Goal: Task Accomplishment & Management: Manage account settings

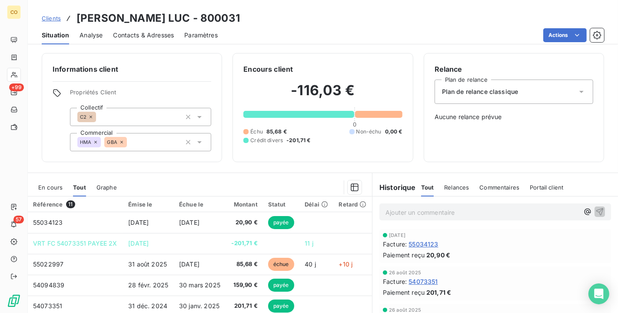
scroll to position [81, 0]
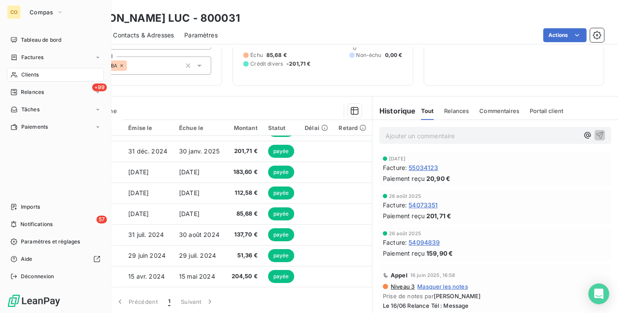
click at [15, 79] on div "Clients" at bounding box center [55, 75] width 97 height 14
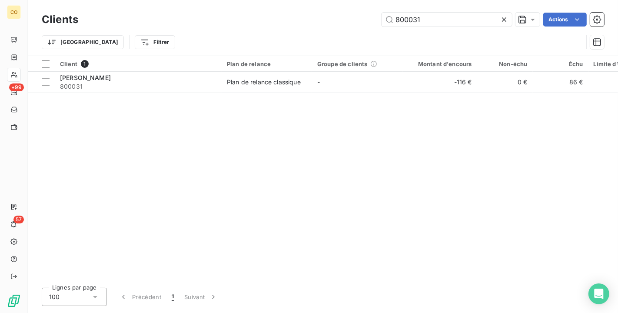
drag, startPoint x: 437, startPoint y: 18, endPoint x: 221, endPoint y: -16, distance: 218.7
click at [221, 0] on html "CO +99 57 Clients 800031 Actions Trier Filtrer Client 1 Plan de relance Groupe …" at bounding box center [309, 156] width 618 height 313
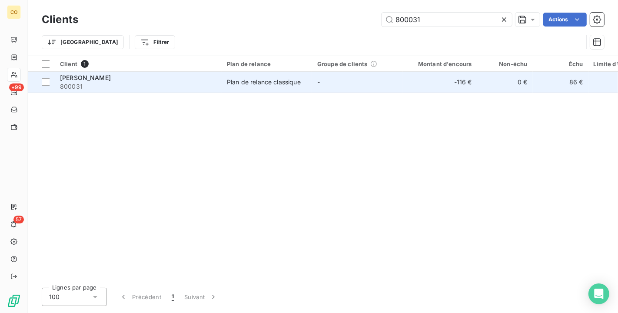
click at [125, 77] on div "[PERSON_NAME]" at bounding box center [138, 77] width 157 height 9
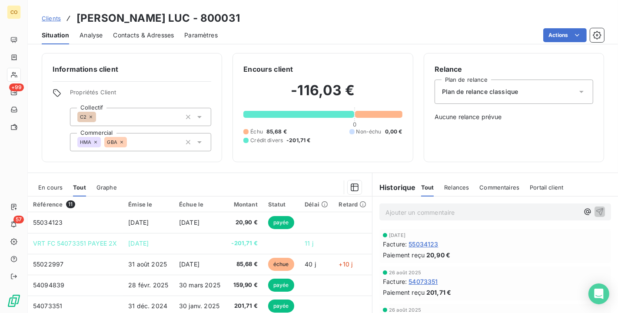
click at [78, 188] on span "Tout" at bounding box center [79, 187] width 13 height 7
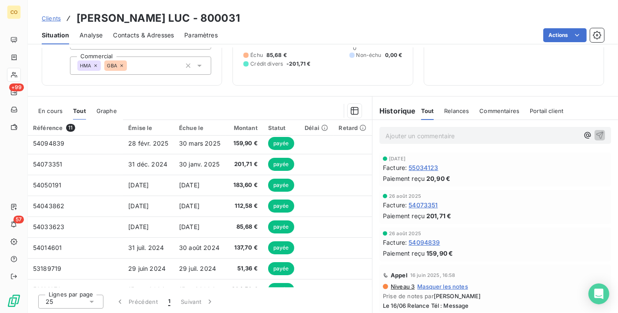
scroll to position [81, 0]
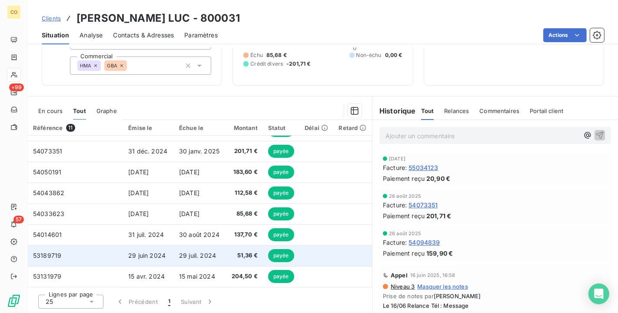
click at [220, 248] on td "29 juil. 2024" at bounding box center [200, 255] width 52 height 21
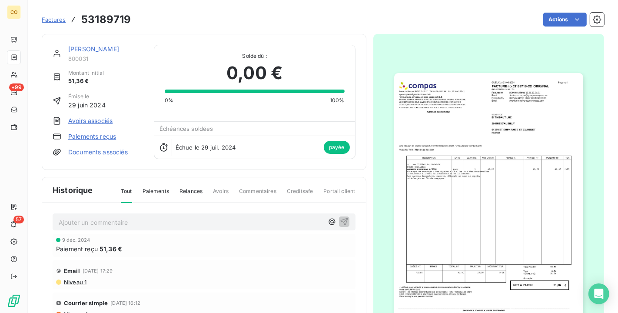
click at [453, 163] on img "button" at bounding box center [488, 206] width 189 height 267
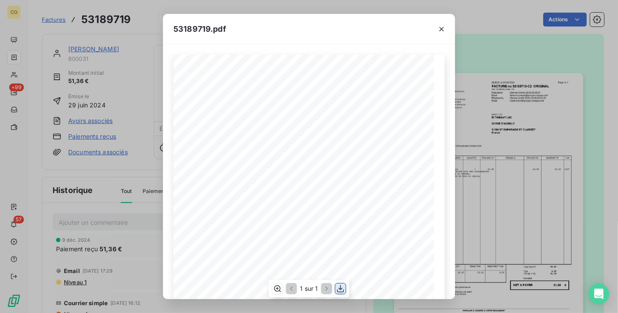
click at [340, 289] on icon "button" at bounding box center [340, 288] width 7 height 7
click at [278, 290] on icon "button" at bounding box center [277, 288] width 9 height 9
click at [442, 28] on icon "button" at bounding box center [441, 29] width 9 height 9
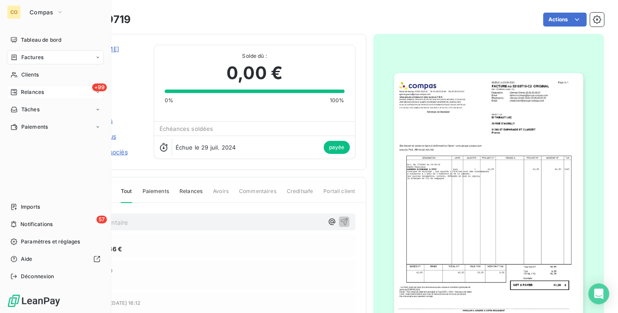
click at [36, 93] on span "Relances" at bounding box center [32, 92] width 23 height 8
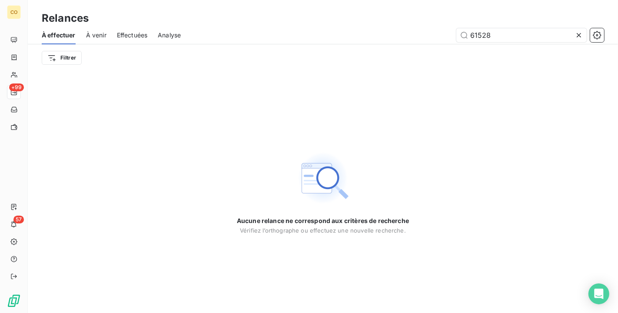
click at [576, 36] on icon at bounding box center [579, 35] width 9 height 9
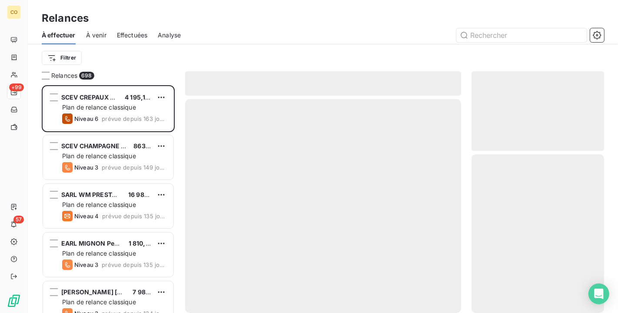
scroll to position [220, 125]
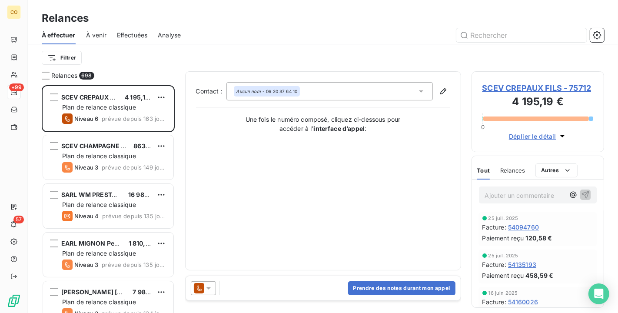
click at [133, 30] on div "Effectuées" at bounding box center [132, 35] width 31 height 18
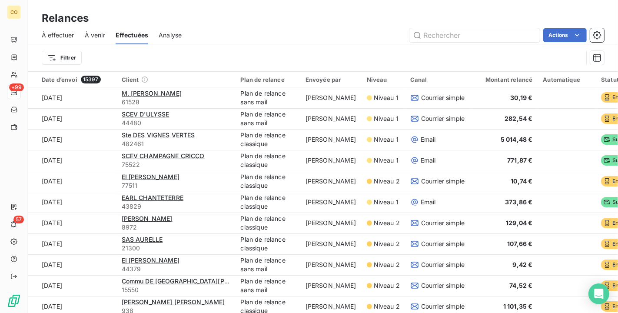
click at [69, 33] on span "À effectuer" at bounding box center [58, 35] width 33 height 9
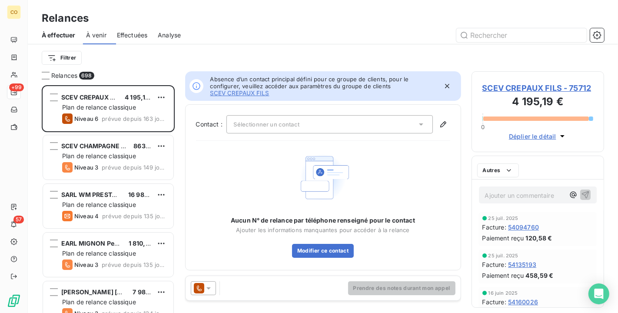
scroll to position [220, 125]
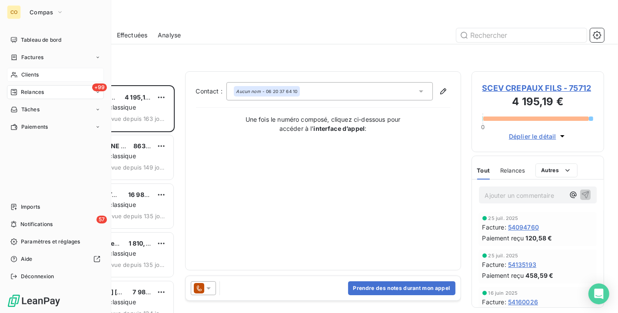
drag, startPoint x: 21, startPoint y: 76, endPoint x: 57, endPoint y: 70, distance: 36.1
click at [21, 76] on span "Clients" at bounding box center [29, 75] width 17 height 8
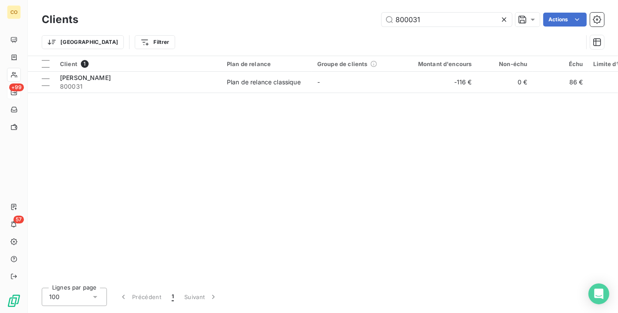
drag, startPoint x: 424, startPoint y: 20, endPoint x: 207, endPoint y: 0, distance: 217.0
click at [207, 0] on div "Clients 800031 Actions Trier Filtrer" at bounding box center [323, 28] width 590 height 56
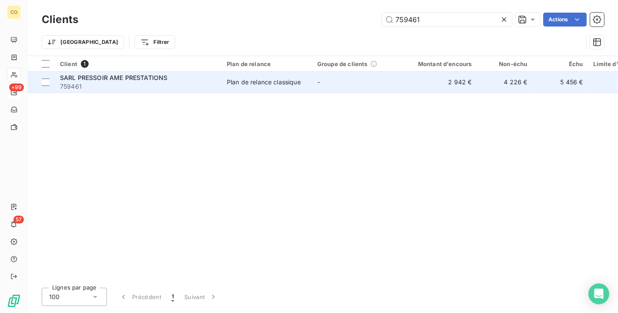
type input "759461"
click at [254, 81] on div "Plan de relance classique" at bounding box center [264, 82] width 74 height 9
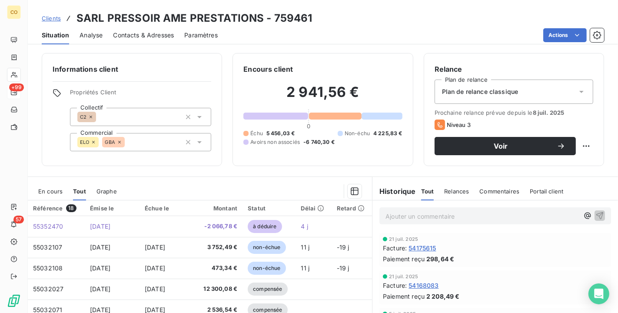
click at [58, 188] on span "En cours" at bounding box center [50, 191] width 24 height 7
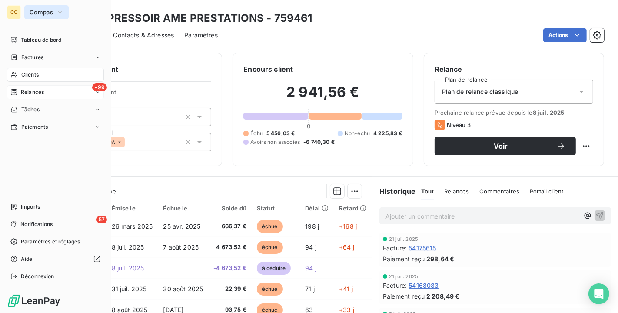
click at [48, 11] on span "Compas" at bounding box center [41, 12] width 23 height 7
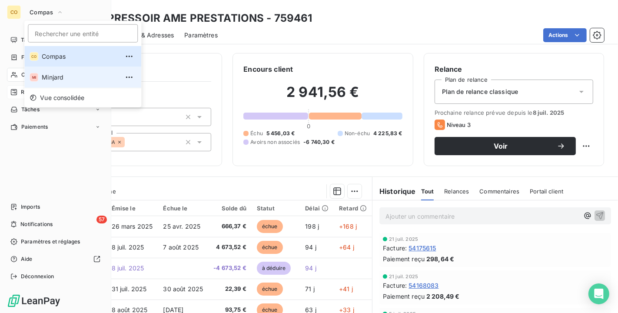
click at [56, 74] on span "Minjard" at bounding box center [80, 77] width 77 height 9
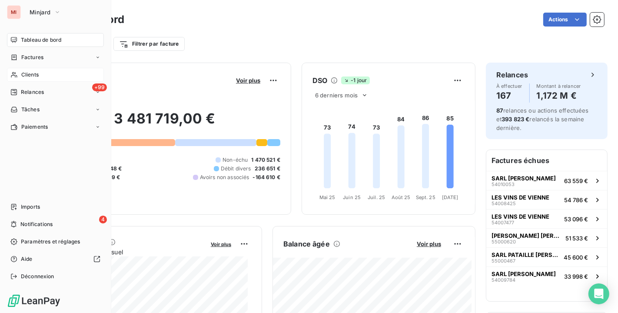
click at [31, 71] on span "Clients" at bounding box center [29, 75] width 17 height 8
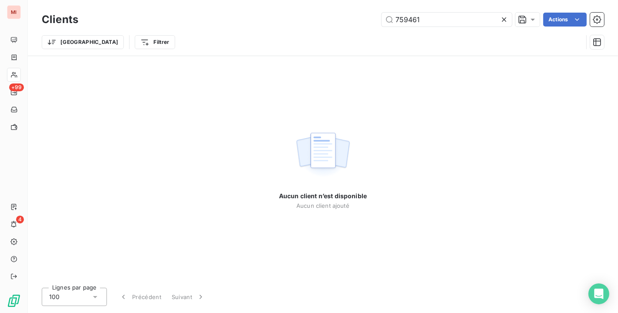
drag, startPoint x: 436, startPoint y: 18, endPoint x: 260, endPoint y: -11, distance: 178.9
click at [260, 0] on html "MI +99 4 Clients 759461 Actions Trier Filtrer Aucun client n’est disponible Auc…" at bounding box center [309, 156] width 618 height 313
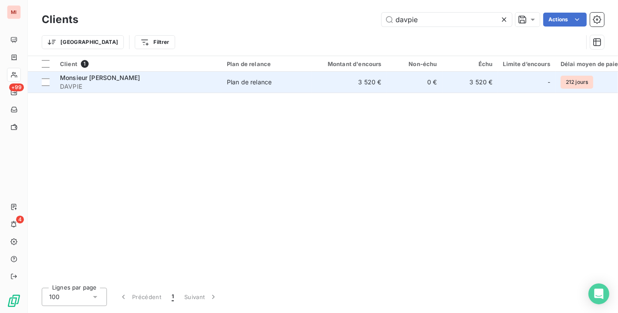
type input "davpie"
click at [283, 81] on span "Plan de relance" at bounding box center [267, 82] width 80 height 9
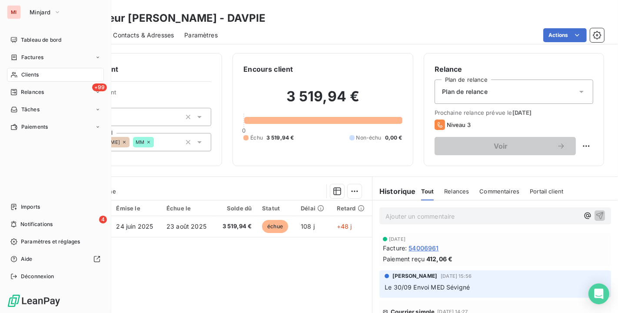
click at [33, 73] on span "Clients" at bounding box center [29, 75] width 17 height 8
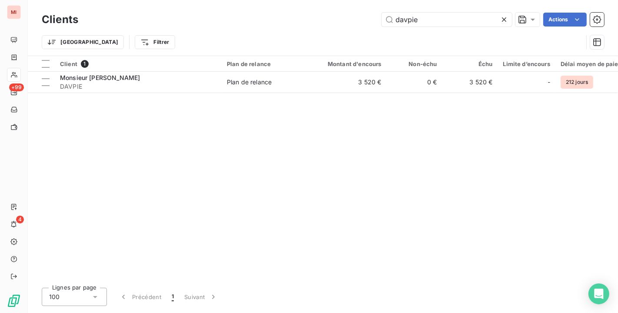
drag, startPoint x: 436, startPoint y: 24, endPoint x: 252, endPoint y: 7, distance: 184.3
click at [252, 7] on div "Clients davpie Actions Trier Filtrer" at bounding box center [323, 28] width 590 height 56
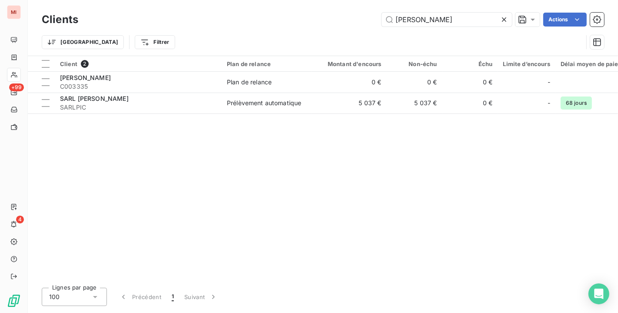
drag, startPoint x: 453, startPoint y: 13, endPoint x: 302, endPoint y: 3, distance: 151.3
click at [302, 3] on div "Clients [PERSON_NAME] Actions Trier Filtrer" at bounding box center [323, 28] width 590 height 56
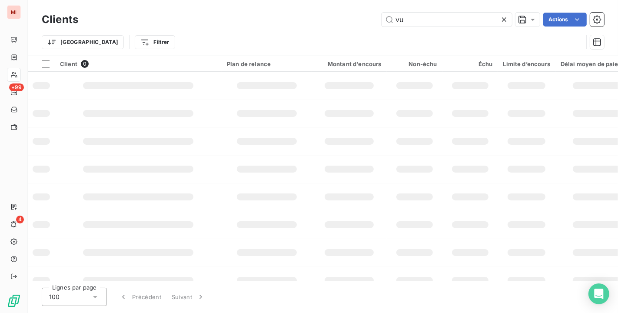
type input "v"
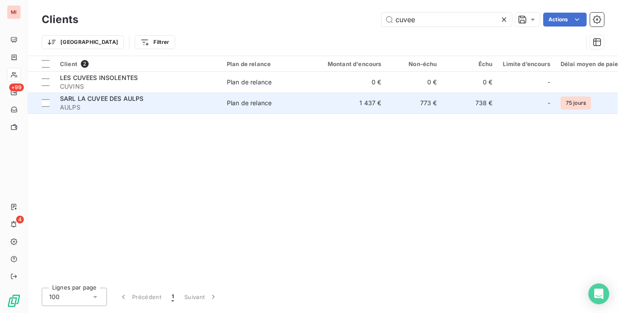
type input "cuvee"
click at [170, 107] on span "AULPS" at bounding box center [138, 107] width 157 height 9
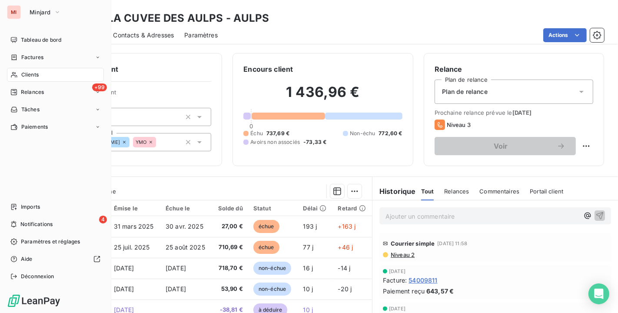
click at [30, 70] on div "Clients" at bounding box center [55, 75] width 97 height 14
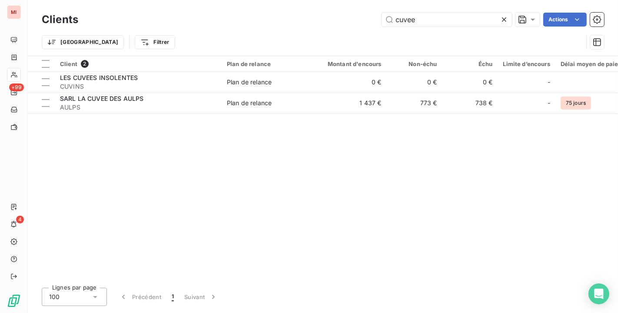
drag, startPoint x: 438, startPoint y: 21, endPoint x: 217, endPoint y: -10, distance: 223.5
click at [217, 0] on html "MI +99 4 Clients cuvee Actions Trier Filtrer Client 2 Plan de relance Montant d…" at bounding box center [309, 156] width 618 height 313
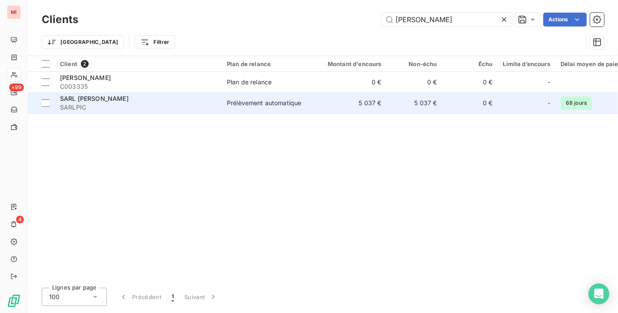
type input "[PERSON_NAME]"
click at [207, 108] on span "SARLPIC" at bounding box center [138, 107] width 157 height 9
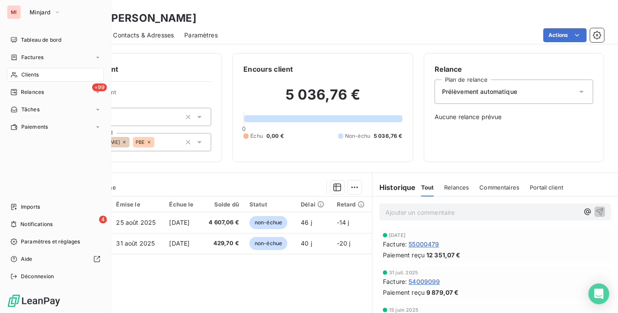
click at [36, 76] on span "Clients" at bounding box center [29, 75] width 17 height 8
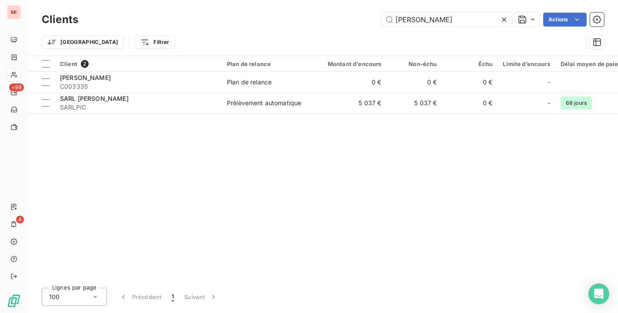
drag, startPoint x: 429, startPoint y: 25, endPoint x: 294, endPoint y: -5, distance: 138.2
click at [294, 0] on html "MI +99 4 Clients [PERSON_NAME] Actions Trier Filtrer Client 2 Plan de relance M…" at bounding box center [309, 156] width 618 height 313
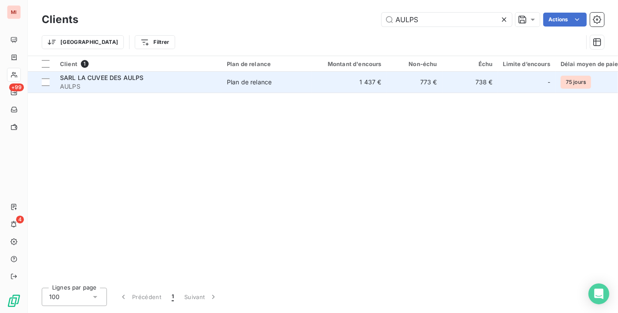
type input "AULPS"
click at [367, 82] on td "1 437 €" at bounding box center [349, 82] width 75 height 21
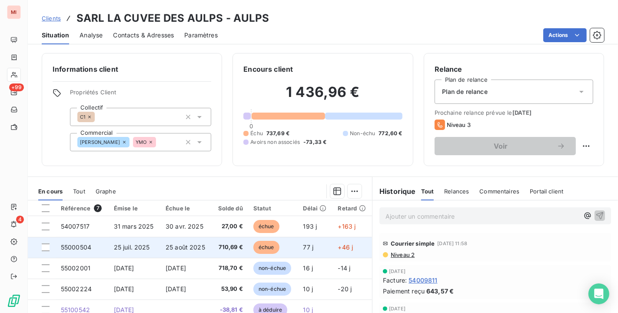
click at [183, 251] on td "25 août 2025" at bounding box center [185, 247] width 51 height 21
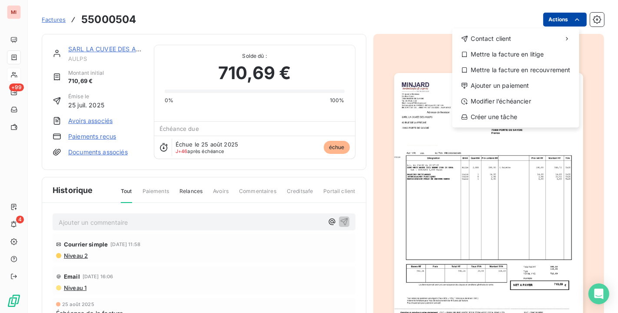
click at [536, 15] on html "MI +99 4 Factures 55000504 Actions Contact client Mettre la facture en litige M…" at bounding box center [309, 156] width 618 height 313
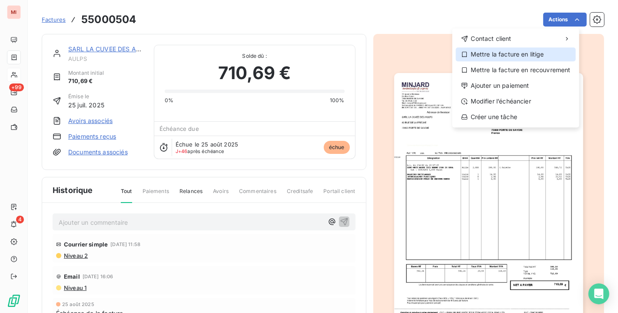
click at [505, 50] on div "Mettre la facture en litige" at bounding box center [516, 54] width 120 height 14
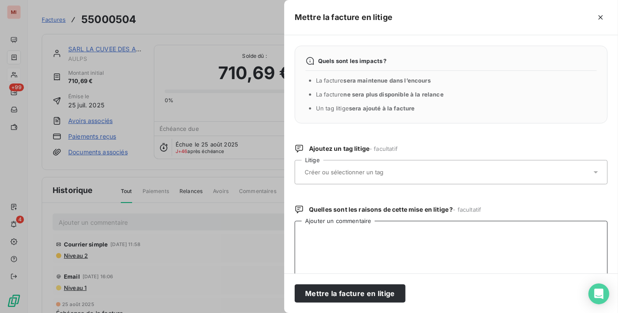
click at [336, 234] on textarea "Ajouter un commentaire" at bounding box center [451, 266] width 313 height 90
paste textarea "Je suis toujours dans l'attente de réponses concernant mon précédent mail ci-de…"
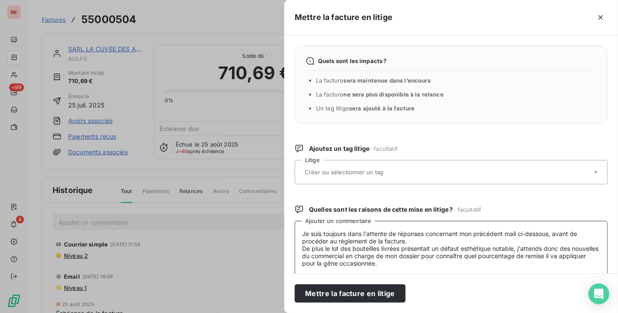
scroll to position [37, 0]
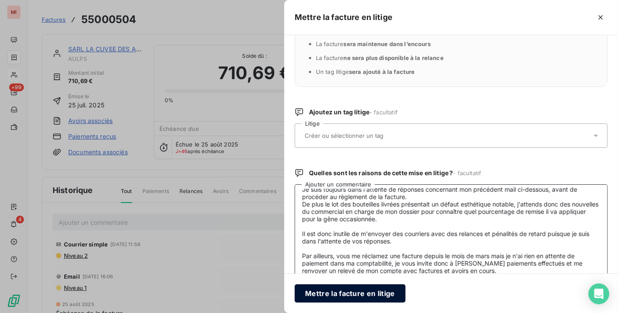
type textarea "Je suis toujours dans l'attente de réponses concernant mon précédent mail ci-de…"
click at [351, 285] on button "Mettre la facture en litige" at bounding box center [350, 293] width 111 height 18
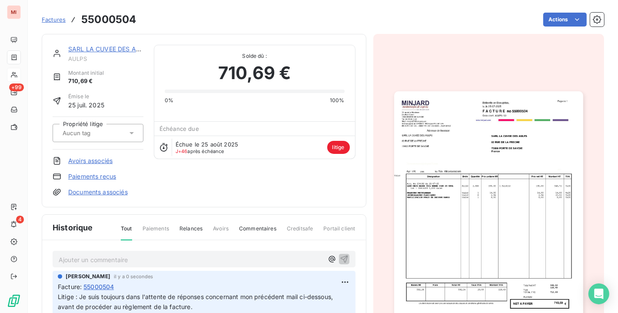
click at [99, 48] on link "SARL LA CUVEE DES AULPS" at bounding box center [109, 48] width 83 height 7
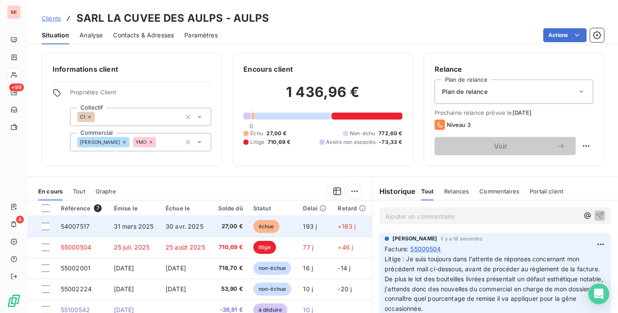
click at [169, 228] on span "30 avr. 2025" at bounding box center [185, 226] width 38 height 7
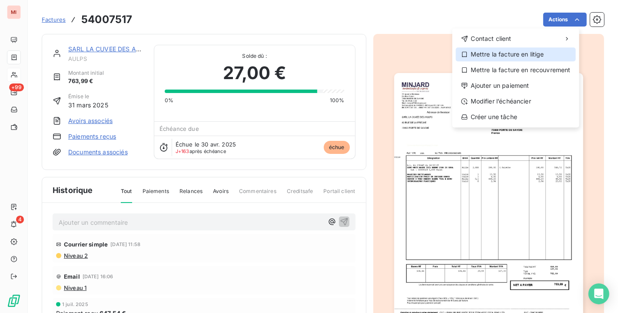
click at [542, 51] on div "Mettre la facture en litige" at bounding box center [516, 54] width 120 height 14
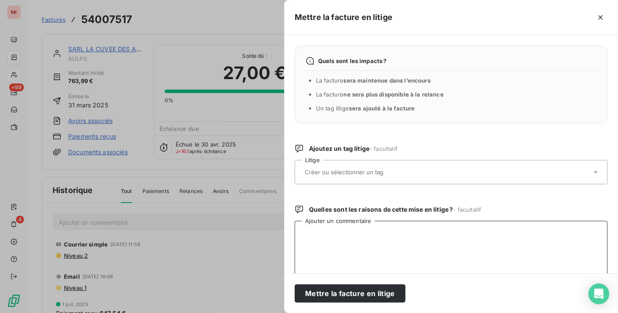
click at [385, 241] on textarea "Ajouter un commentaire" at bounding box center [451, 266] width 313 height 90
paste textarea "Je suis toujours dans l'attente de réponses concernant mon précédent mail ci-de…"
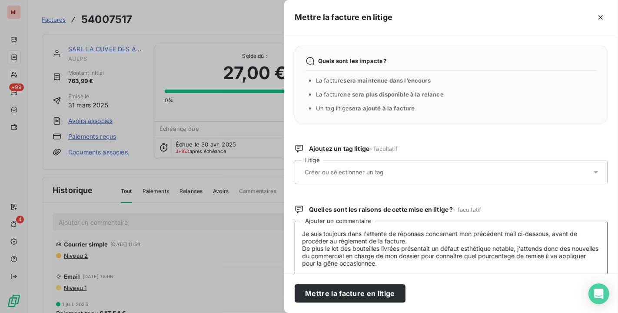
scroll to position [37, 0]
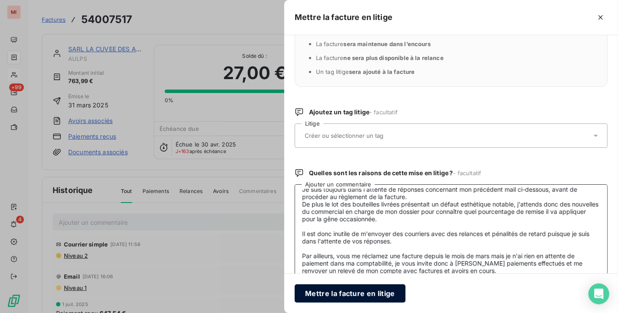
type textarea "Je suis toujours dans l'attente de réponses concernant mon précédent mail ci-de…"
click at [363, 291] on button "Mettre la facture en litige" at bounding box center [350, 293] width 111 height 18
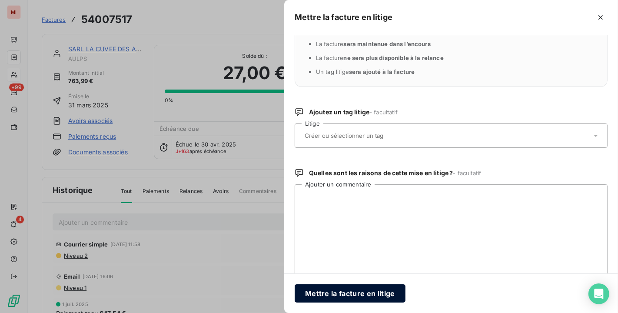
scroll to position [0, 0]
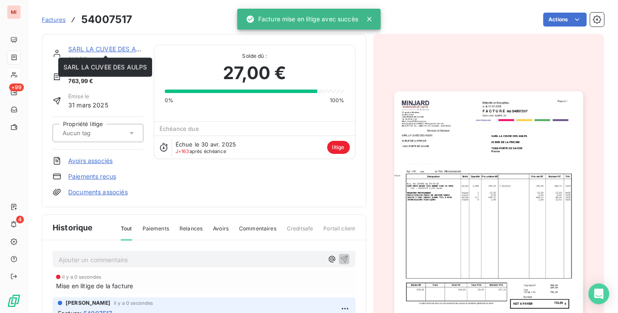
click at [96, 50] on link "SARL LA CUVEE DES AULPS" at bounding box center [109, 48] width 83 height 7
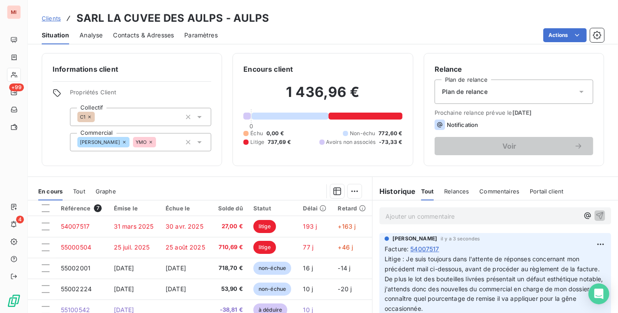
scroll to position [48, 0]
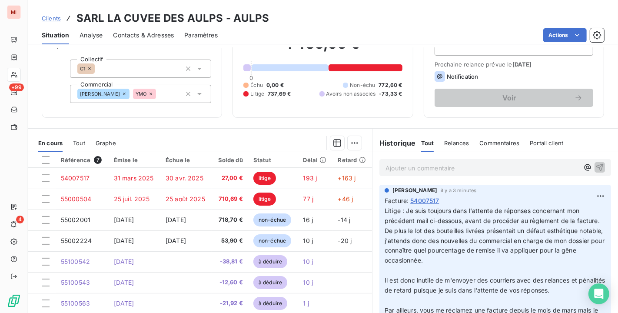
click at [143, 96] on span "YMO" at bounding box center [141, 93] width 11 height 5
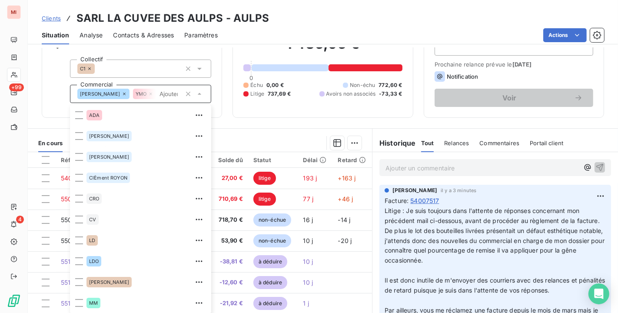
scroll to position [229, 0]
